Goal: Navigation & Orientation: Find specific page/section

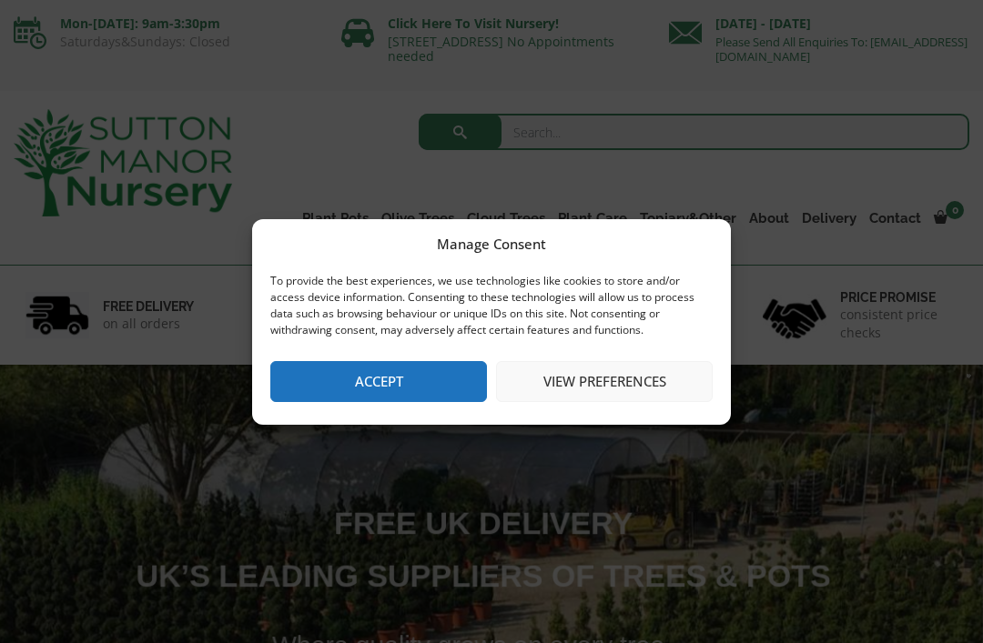
click at [379, 373] on button "Accept" at bounding box center [378, 381] width 217 height 41
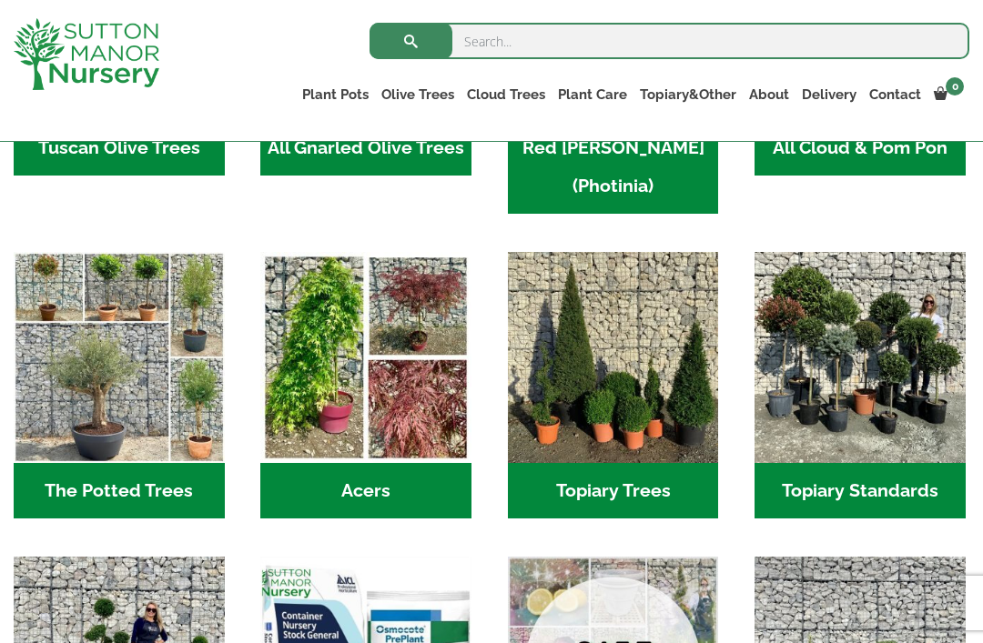
scroll to position [1144, 0]
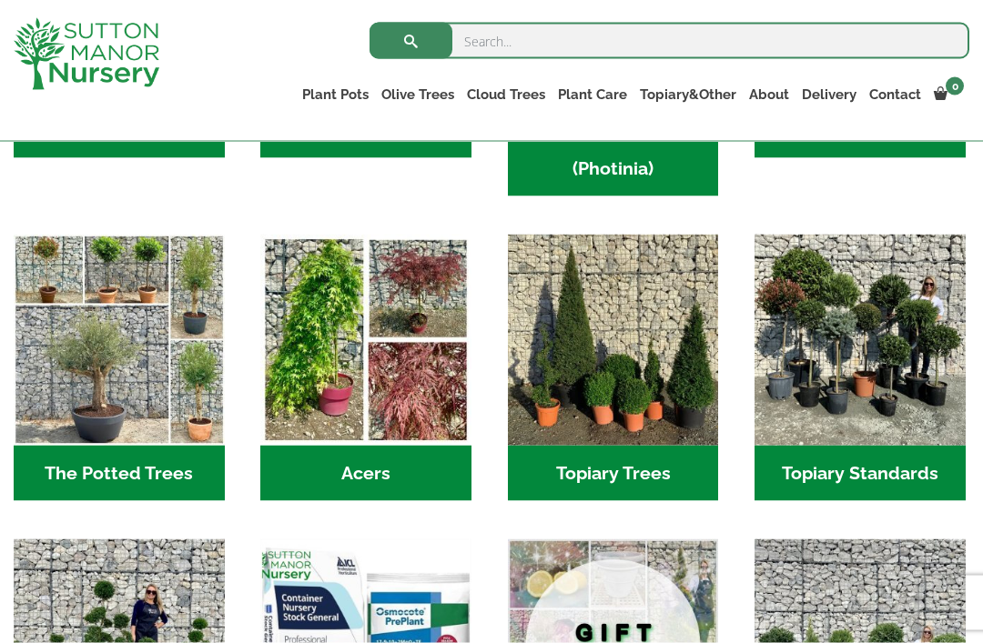
click at [90, 349] on img "Visit product category The Potted Trees" at bounding box center [119, 340] width 211 height 211
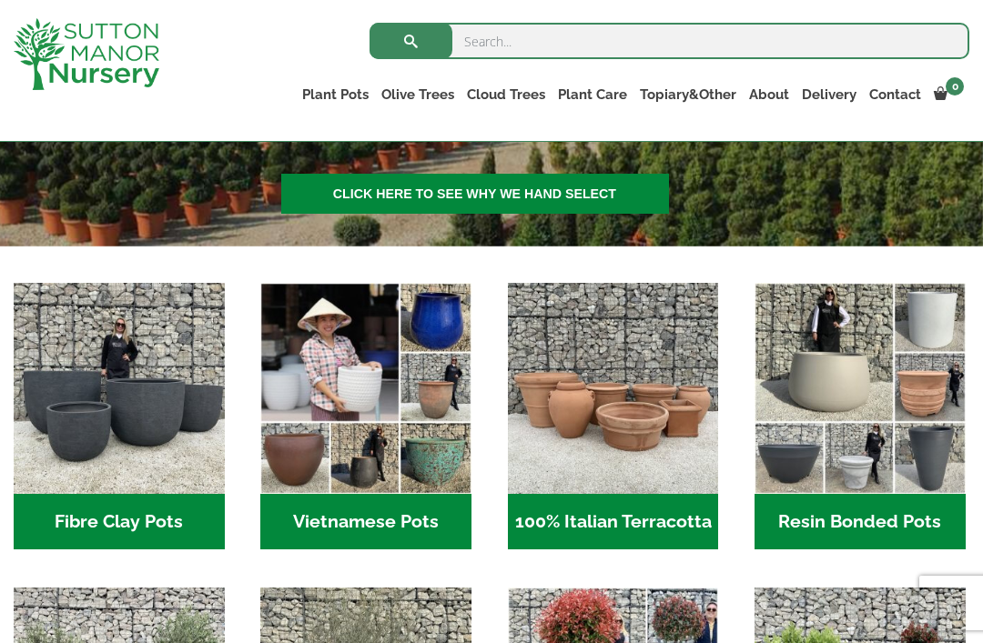
scroll to position [445, 0]
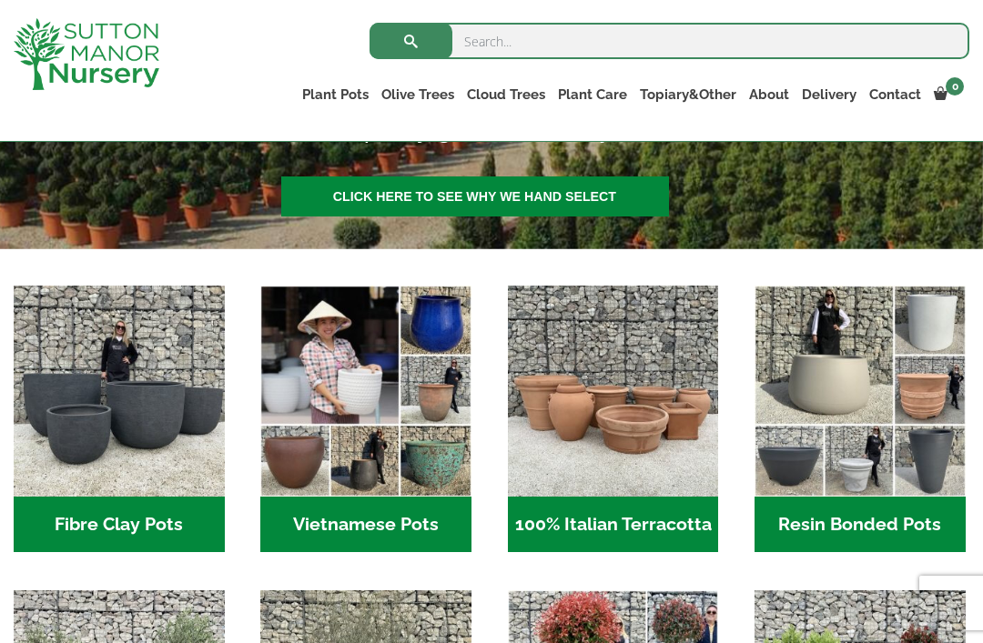
click at [871, 395] on img "Visit product category Resin Bonded Pots" at bounding box center [859, 391] width 211 height 211
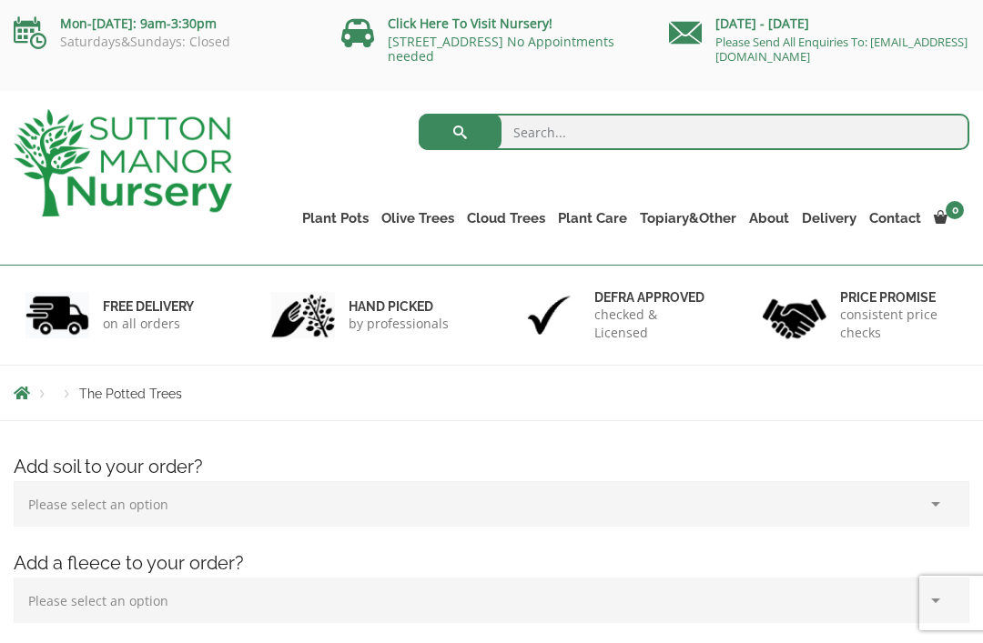
click at [321, 221] on link "Plant Pots" at bounding box center [335, 218] width 79 height 25
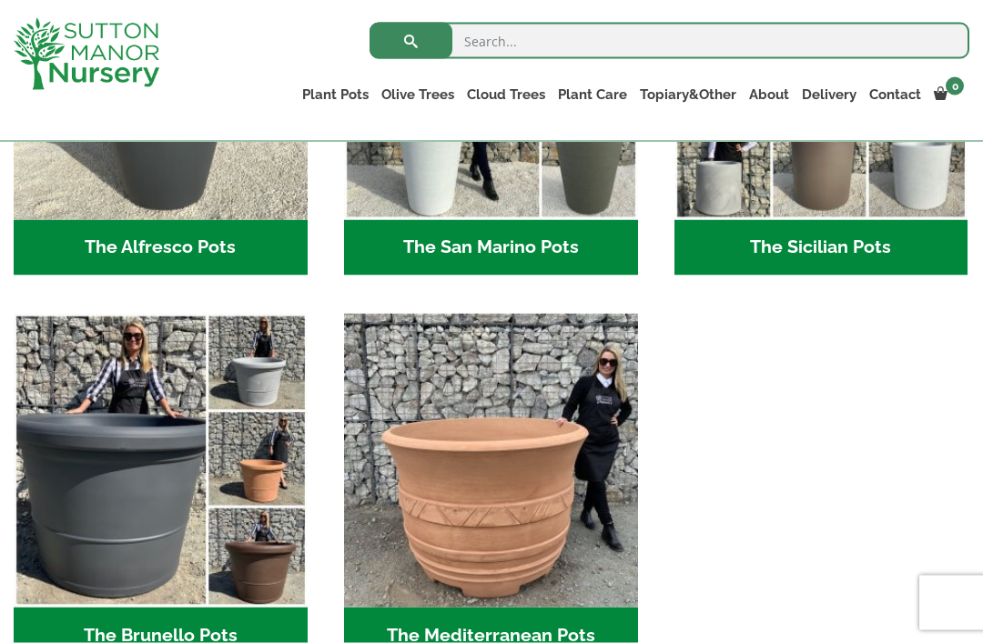
scroll to position [2306, 0]
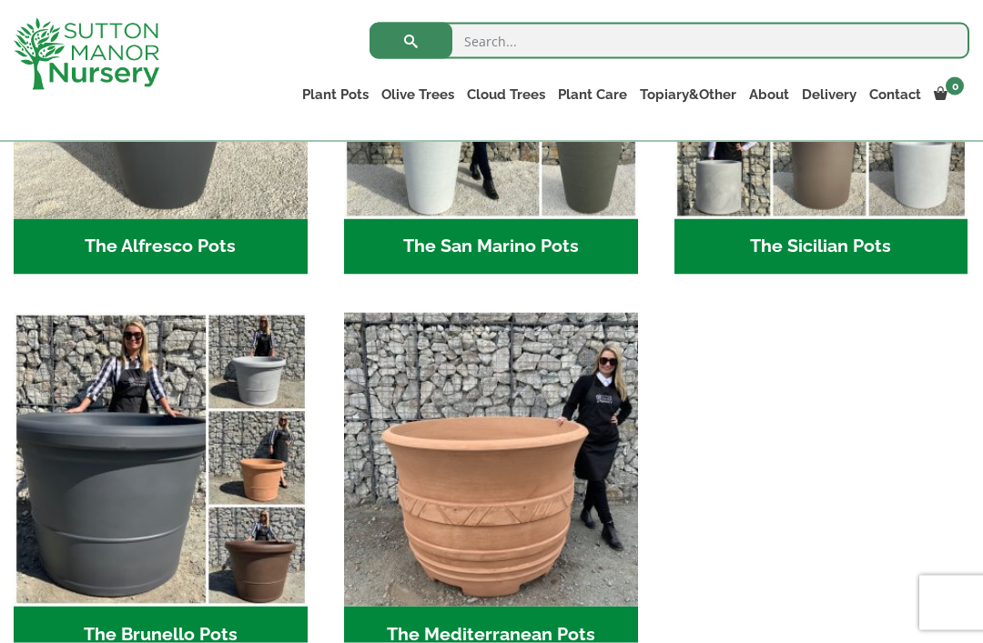
click at [86, 622] on h2 "The Brunello Pots (15)" at bounding box center [161, 635] width 294 height 56
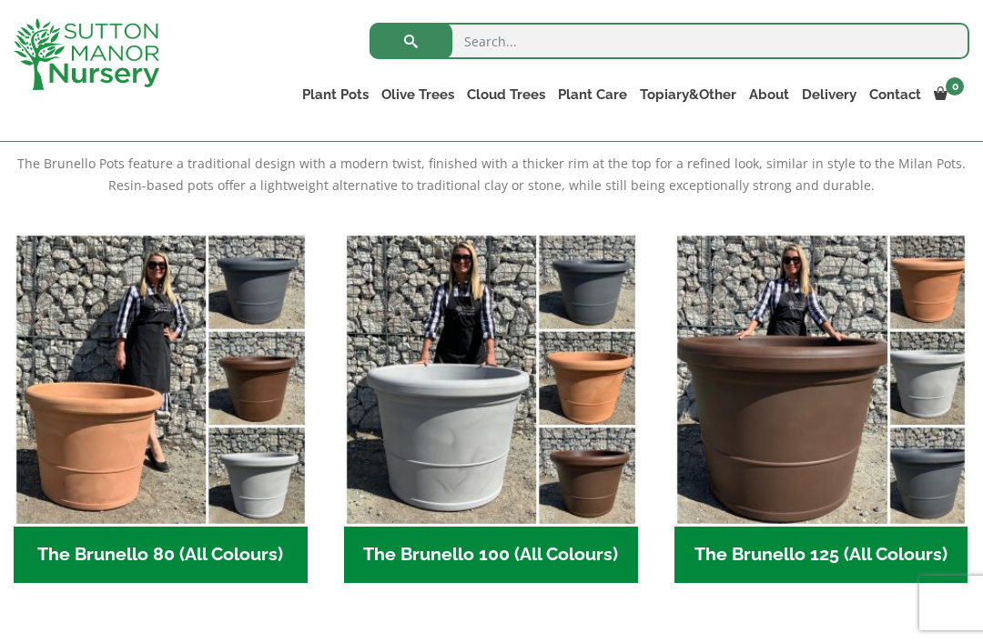
scroll to position [388, 0]
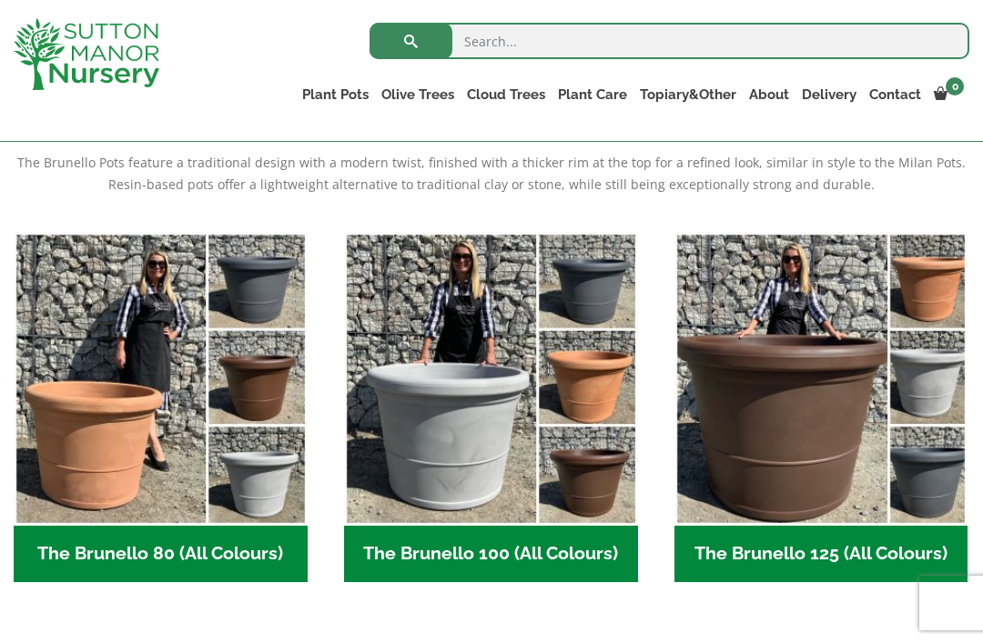
click at [851, 538] on h2 "The Brunello 125 (All Colours) (5)" at bounding box center [821, 554] width 294 height 56
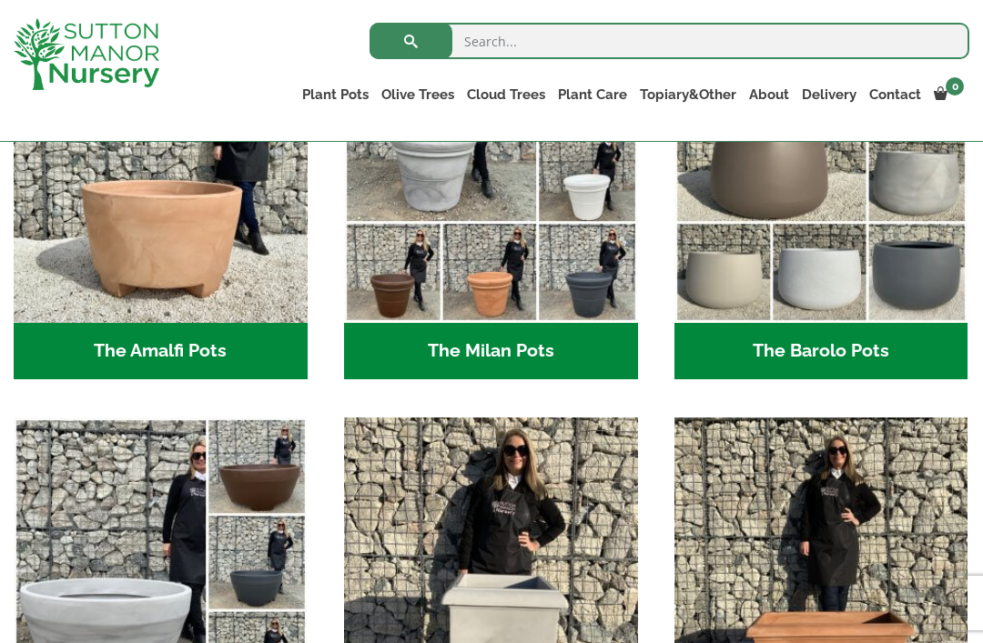
scroll to position [572, 0]
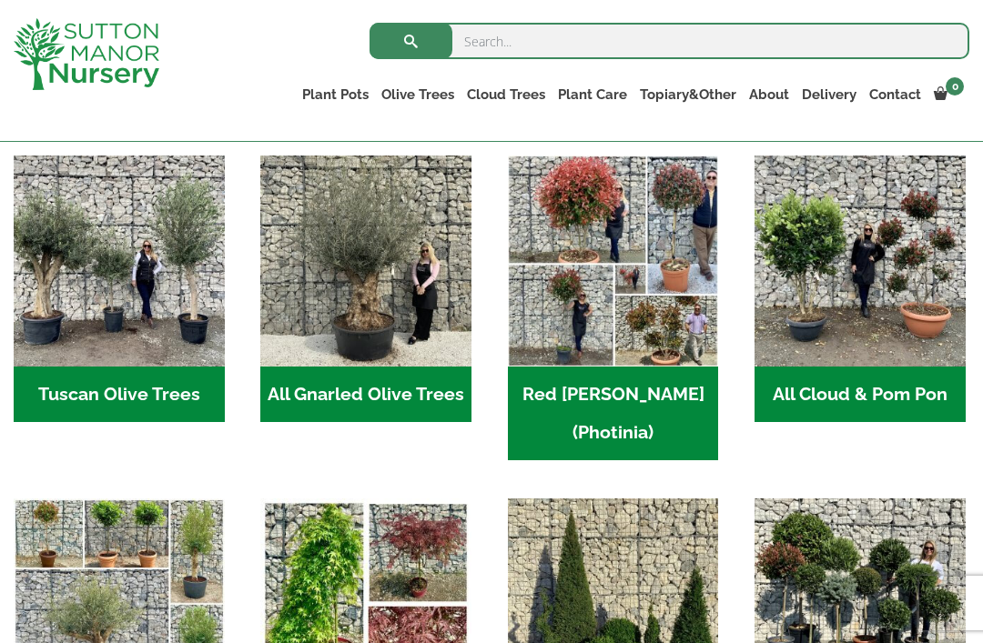
scroll to position [865, 0]
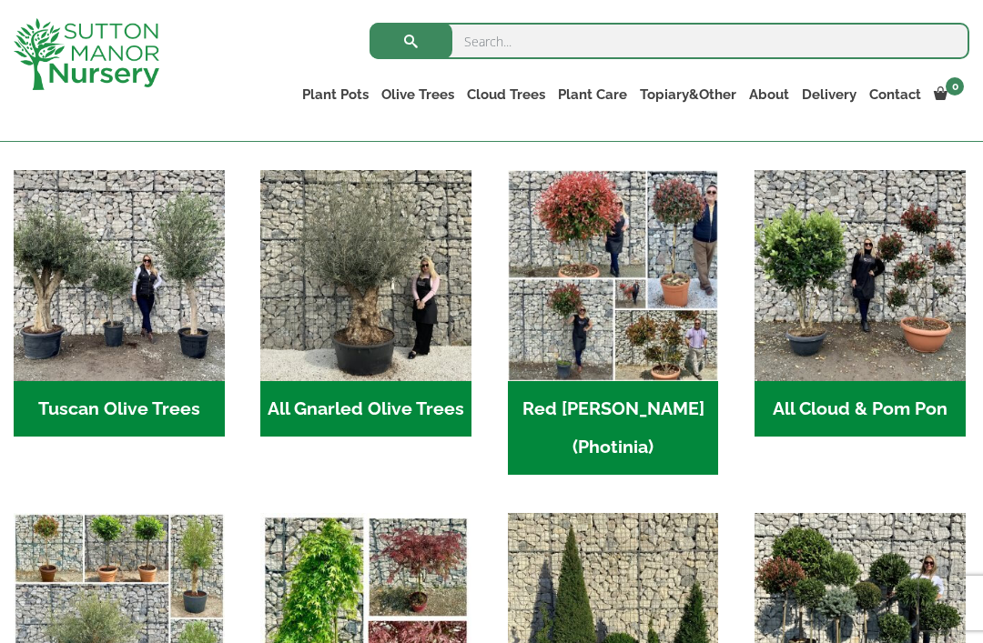
click at [372, 309] on img "Visit product category All Gnarled Olive Trees" at bounding box center [365, 275] width 211 height 211
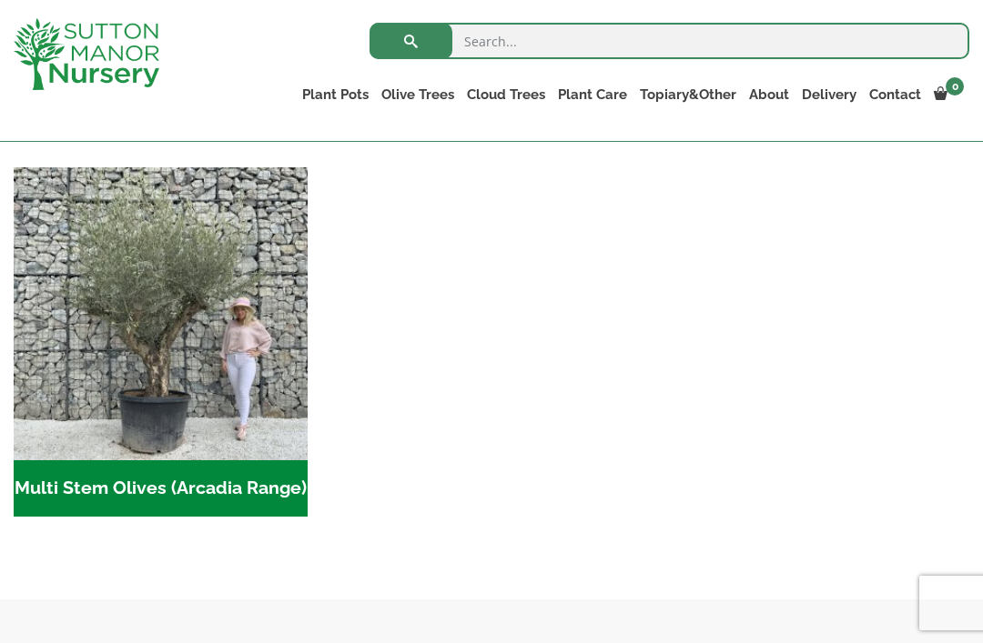
scroll to position [798, 0]
click at [81, 493] on h2 "Multi Stem Olives (Arcadia Range) (15)" at bounding box center [161, 489] width 294 height 56
